Goal: Information Seeking & Learning: Check status

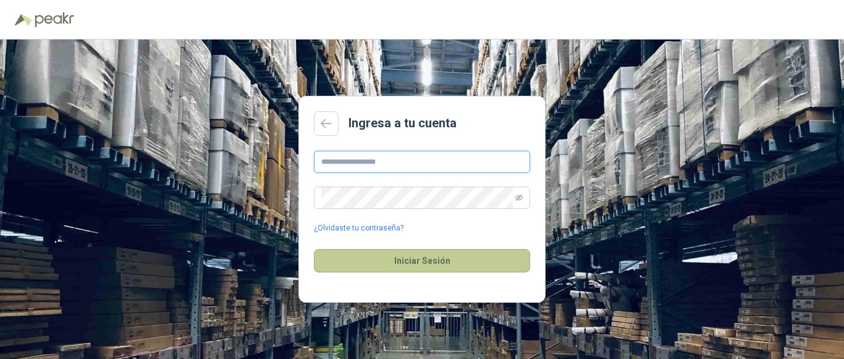
type input "**********"
click at [428, 255] on button "Iniciar Sesión" at bounding box center [422, 260] width 216 height 23
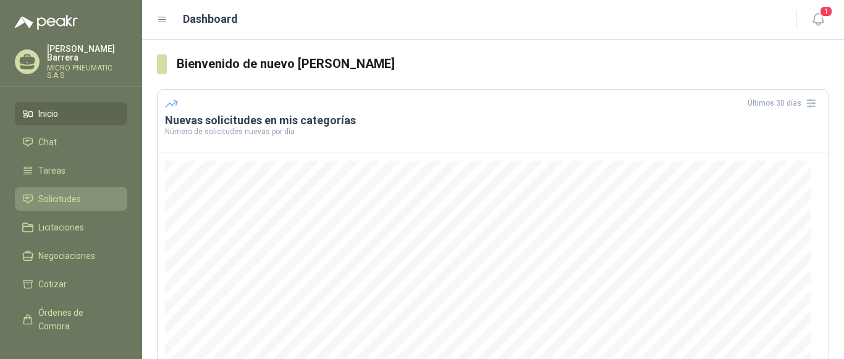
click at [62, 192] on span "Solicitudes" at bounding box center [59, 199] width 43 height 14
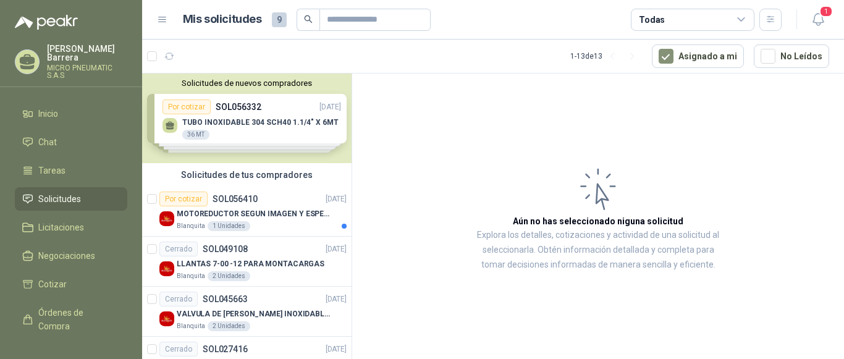
click at [251, 135] on div "Solicitudes de nuevos compradores Por cotizar SOL056332 [DATE] TUBO INOXIDABLE …" at bounding box center [247, 119] width 210 height 90
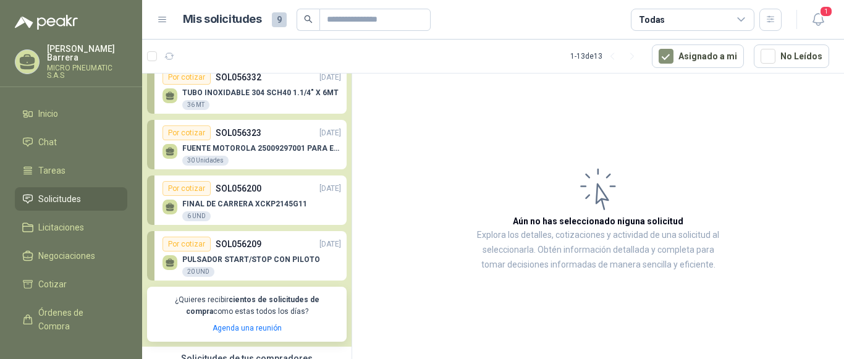
scroll to position [32, 0]
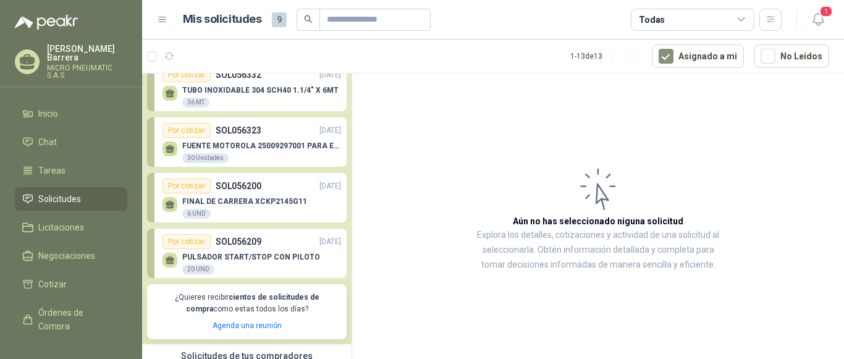
click at [251, 200] on p "FINAL DE CARRERA XCKP2145G11" at bounding box center [244, 201] width 125 height 9
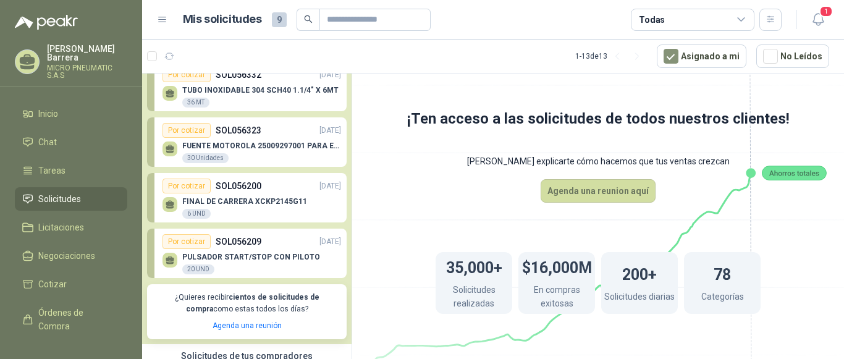
click at [278, 203] on p "FINAL DE CARRERA XCKP2145G11" at bounding box center [244, 201] width 125 height 9
click at [738, 20] on icon at bounding box center [741, 19] width 11 height 11
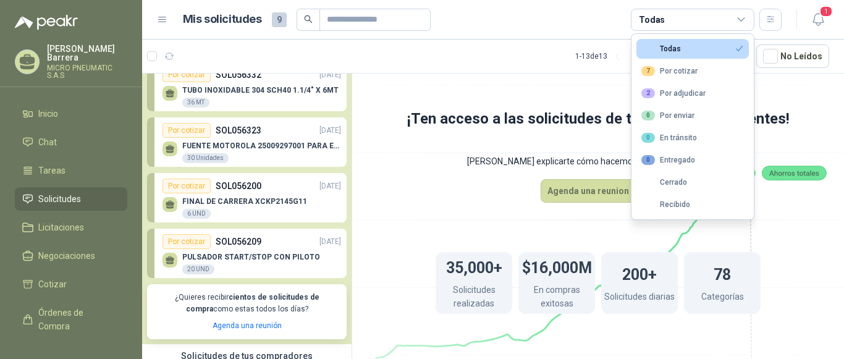
click at [703, 22] on div "Todas" at bounding box center [693, 20] width 124 height 22
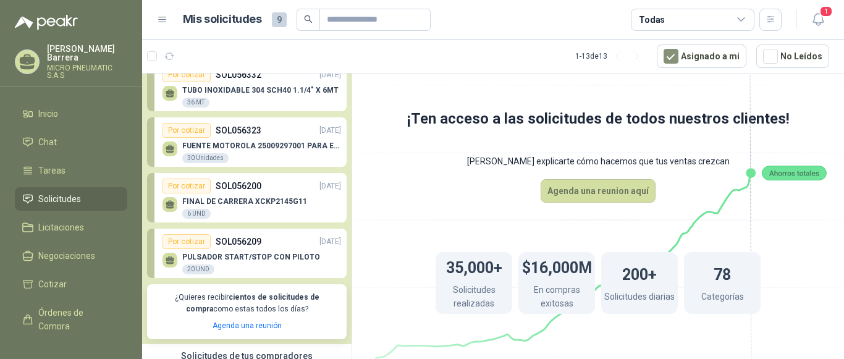
click at [262, 147] on p "FUENTE MOTOROLA 25009297001 PARA EP450" at bounding box center [261, 146] width 159 height 9
click at [229, 95] on p "TUBO INOXIDABLE 304 SCH40 1.1/4" X 6MT" at bounding box center [260, 90] width 156 height 9
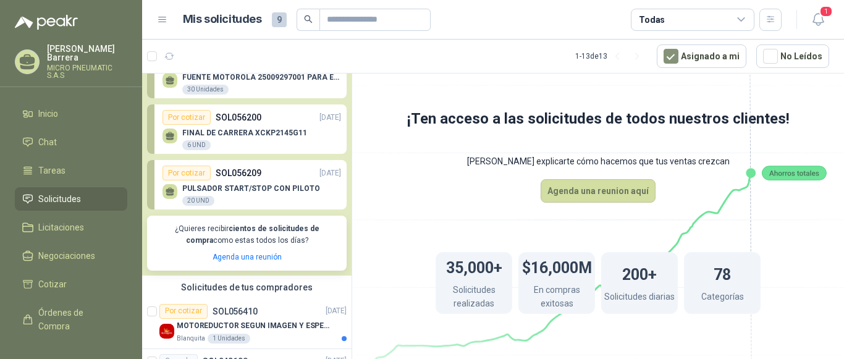
click at [229, 189] on p "PULSADOR START/STOP CON PILOTO" at bounding box center [251, 188] width 138 height 9
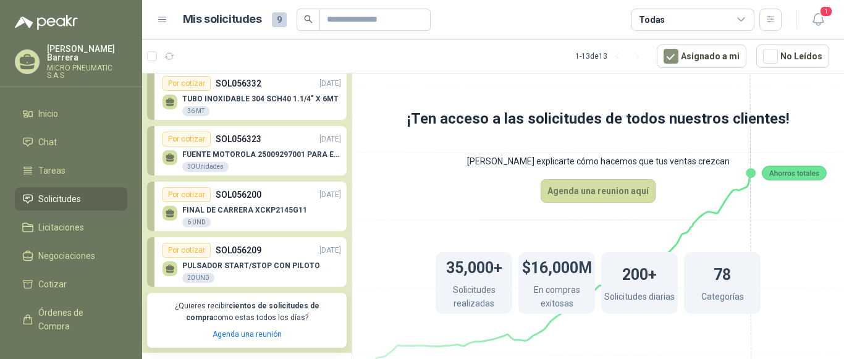
scroll to position [0, 0]
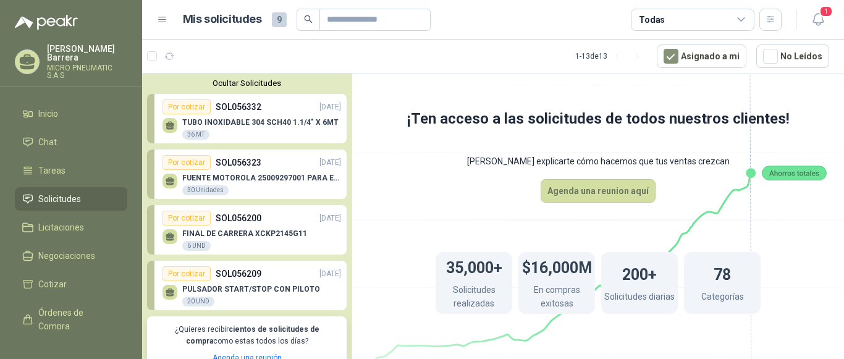
click at [746, 20] on icon at bounding box center [741, 19] width 11 height 11
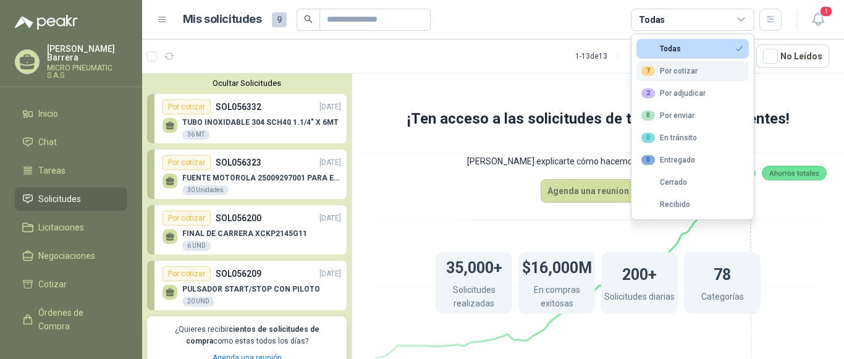
click at [669, 72] on div "7 Por cotizar" at bounding box center [669, 71] width 56 height 10
